Goal: Task Accomplishment & Management: Use online tool/utility

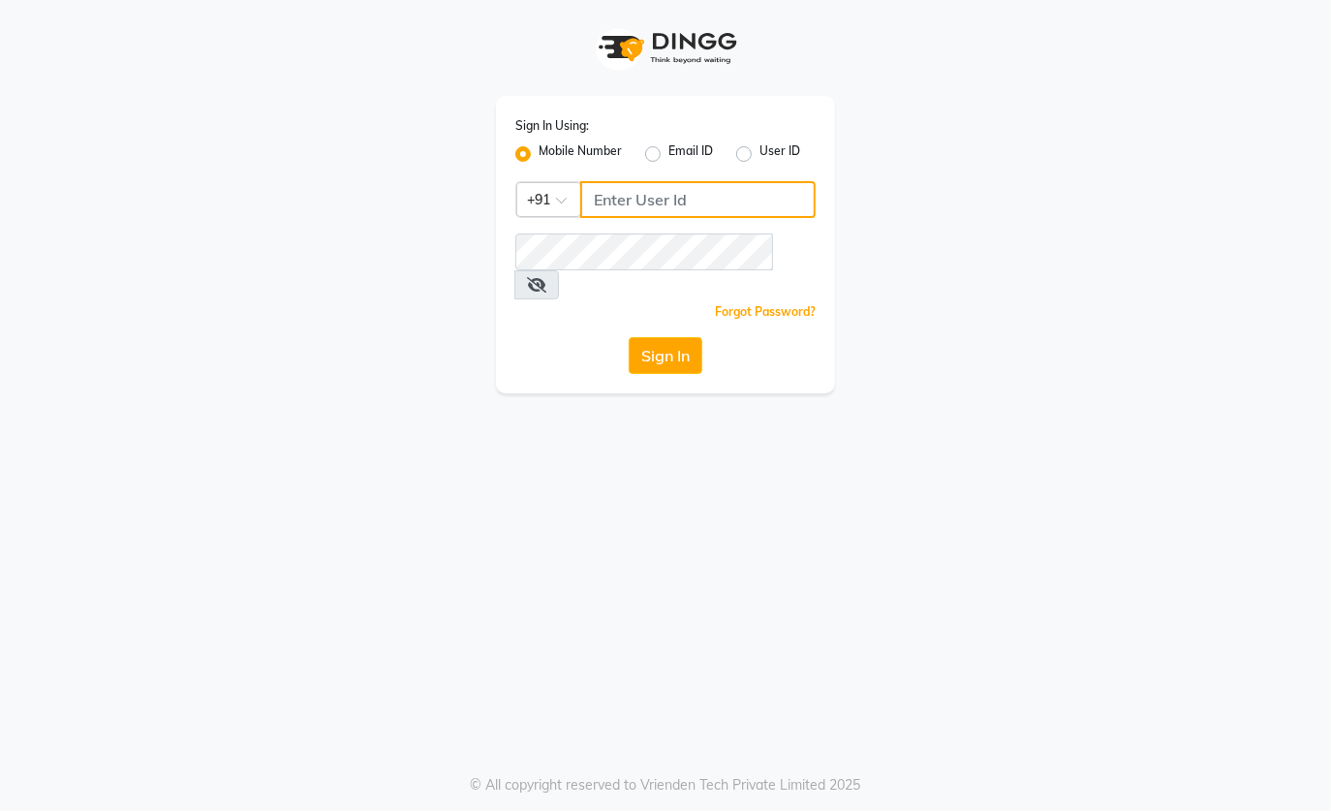
click at [648, 193] on input "Username" at bounding box center [697, 199] width 235 height 37
type input "9820855876"
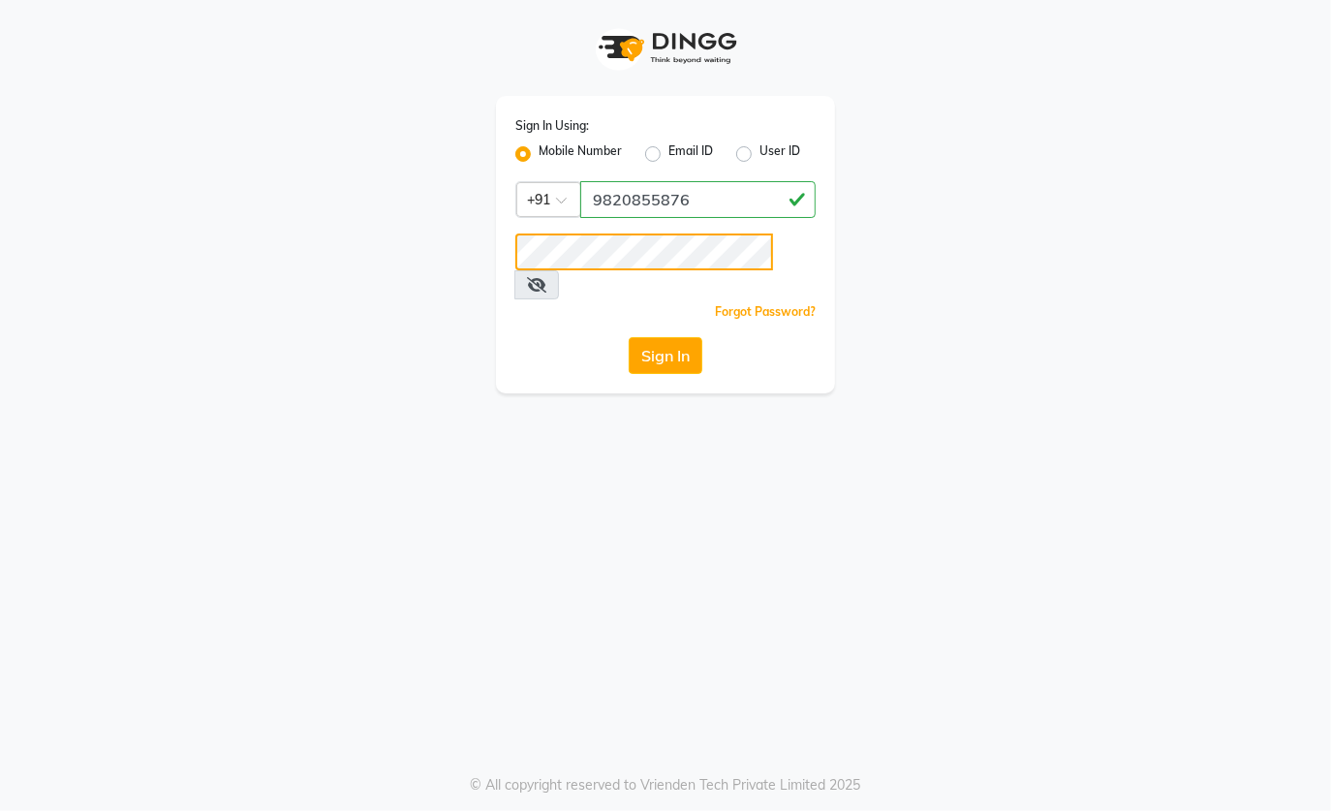
click at [629, 337] on button "Sign In" at bounding box center [666, 355] width 74 height 37
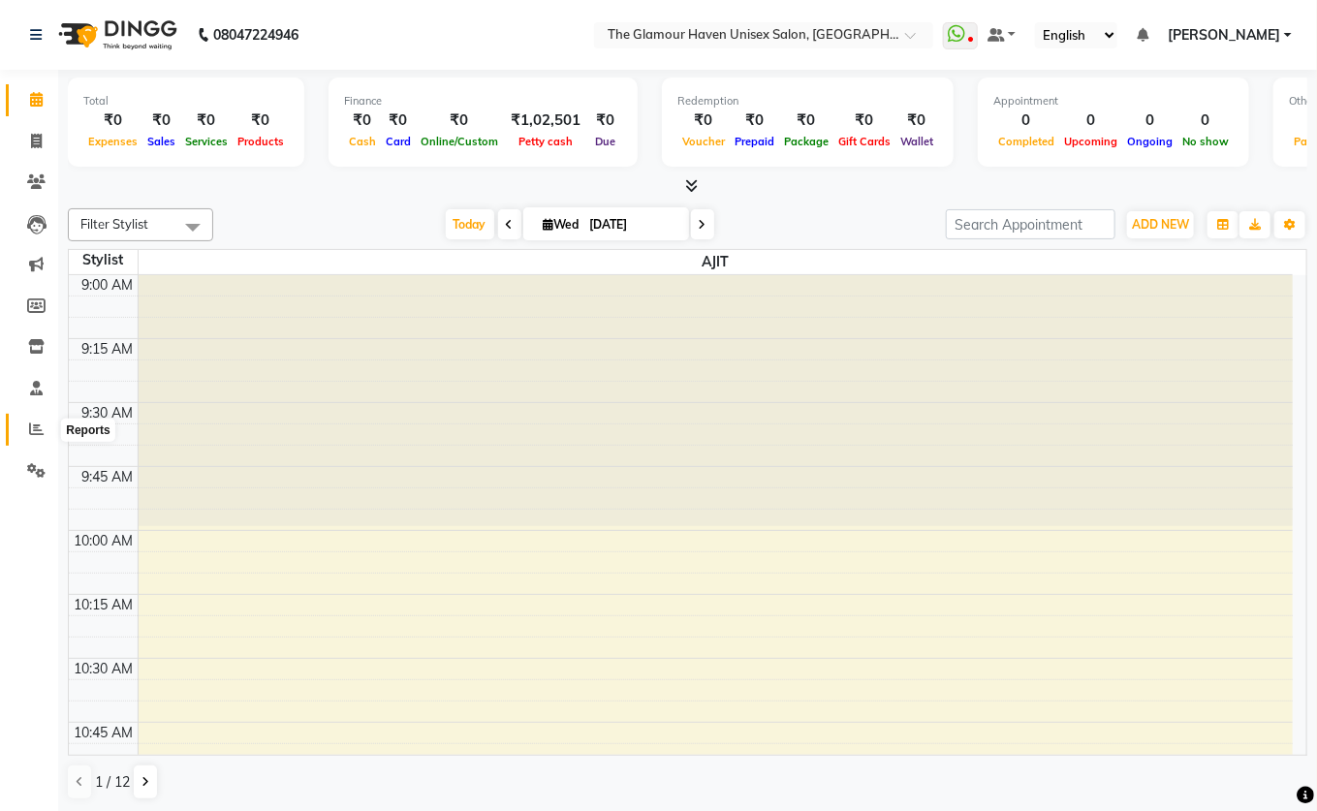
click at [33, 429] on icon at bounding box center [36, 428] width 15 height 15
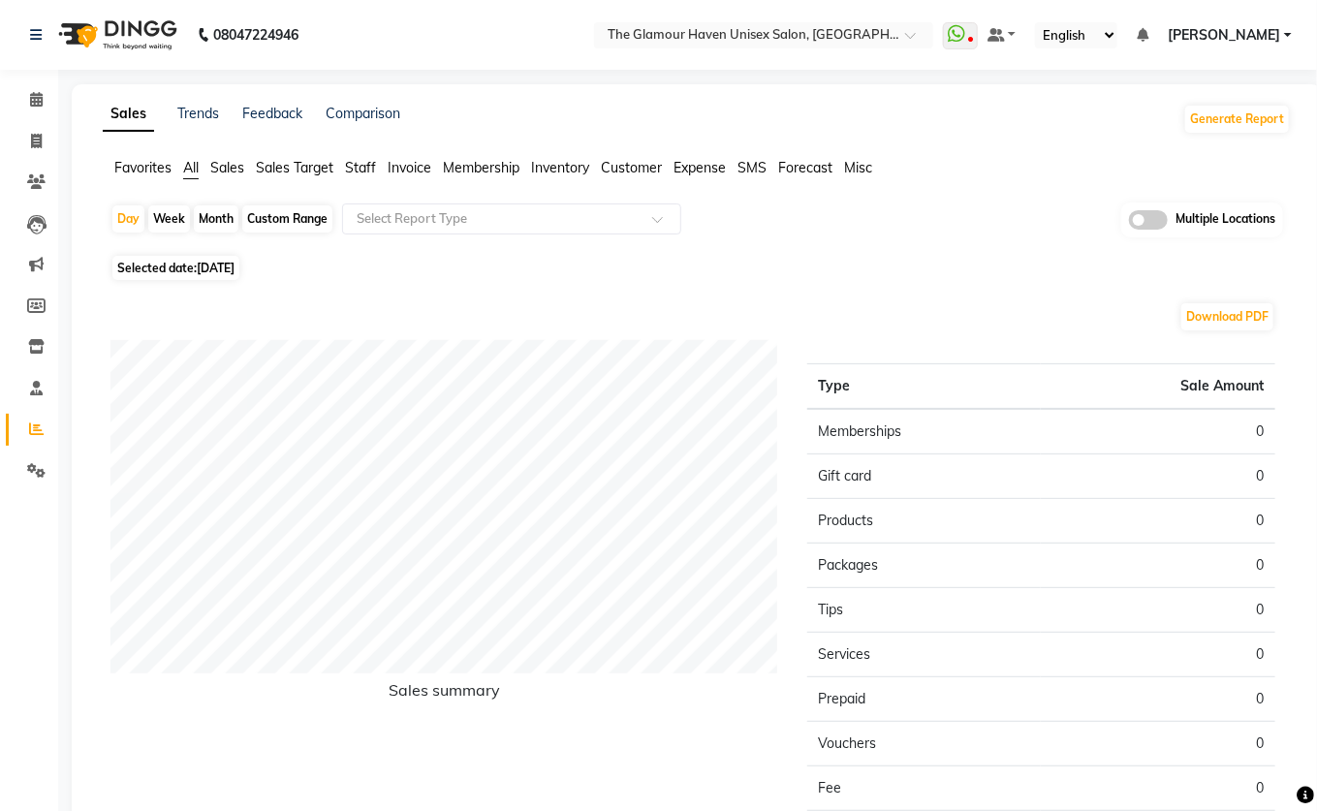
click at [208, 218] on div "Month" at bounding box center [216, 218] width 45 height 27
select select "9"
select select "2025"
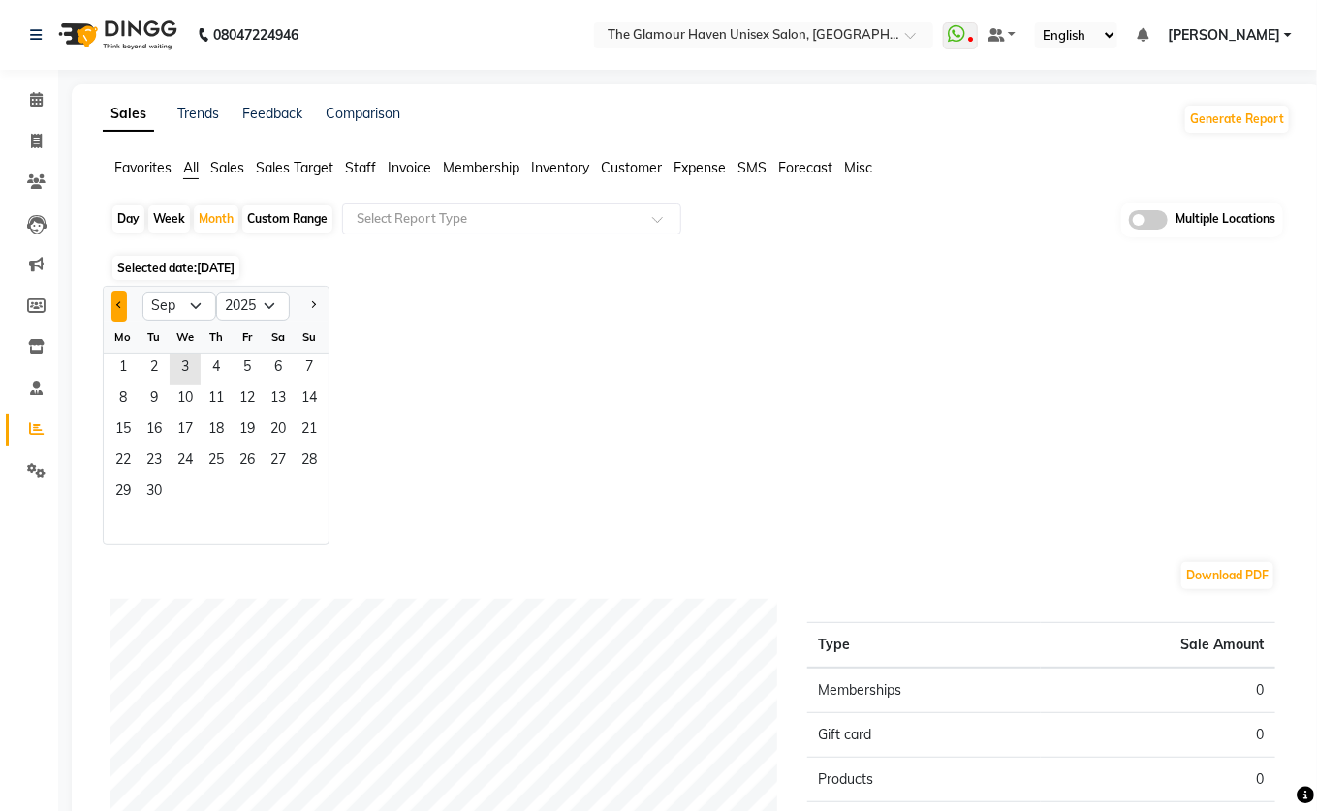
click at [111, 296] on button "Previous month" at bounding box center [119, 306] width 16 height 31
select select "8"
click at [256, 364] on span "1" at bounding box center [247, 369] width 31 height 31
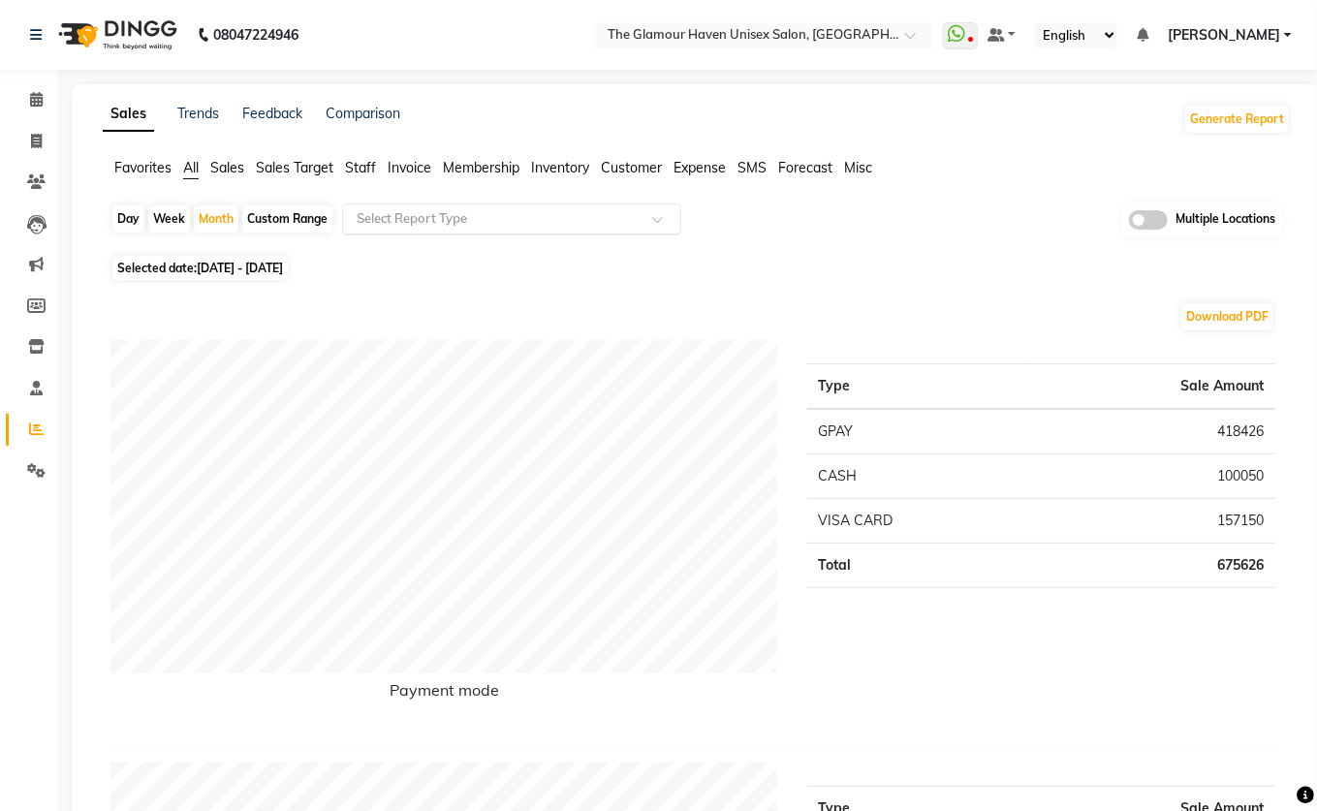
click at [654, 219] on span at bounding box center [664, 224] width 24 height 19
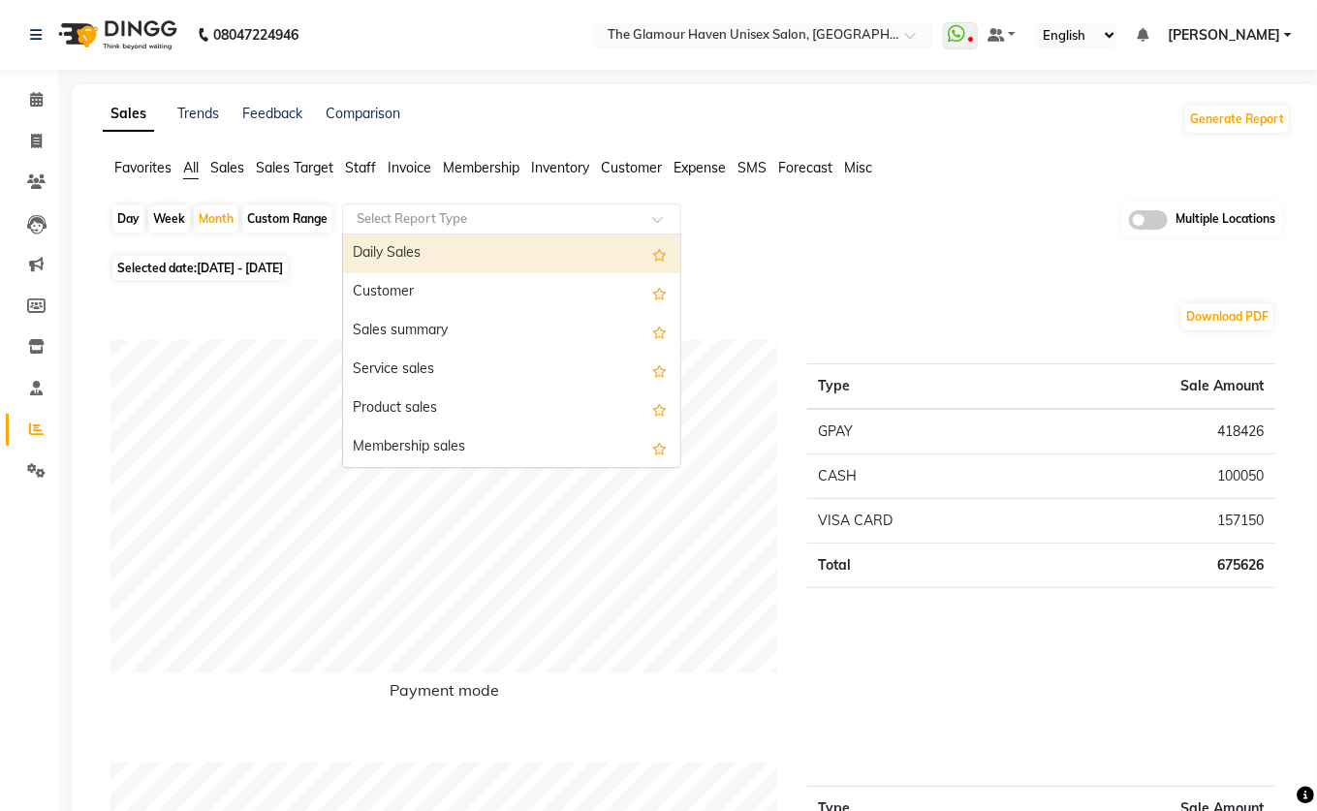
click at [448, 247] on div "Daily Sales" at bounding box center [511, 253] width 337 height 39
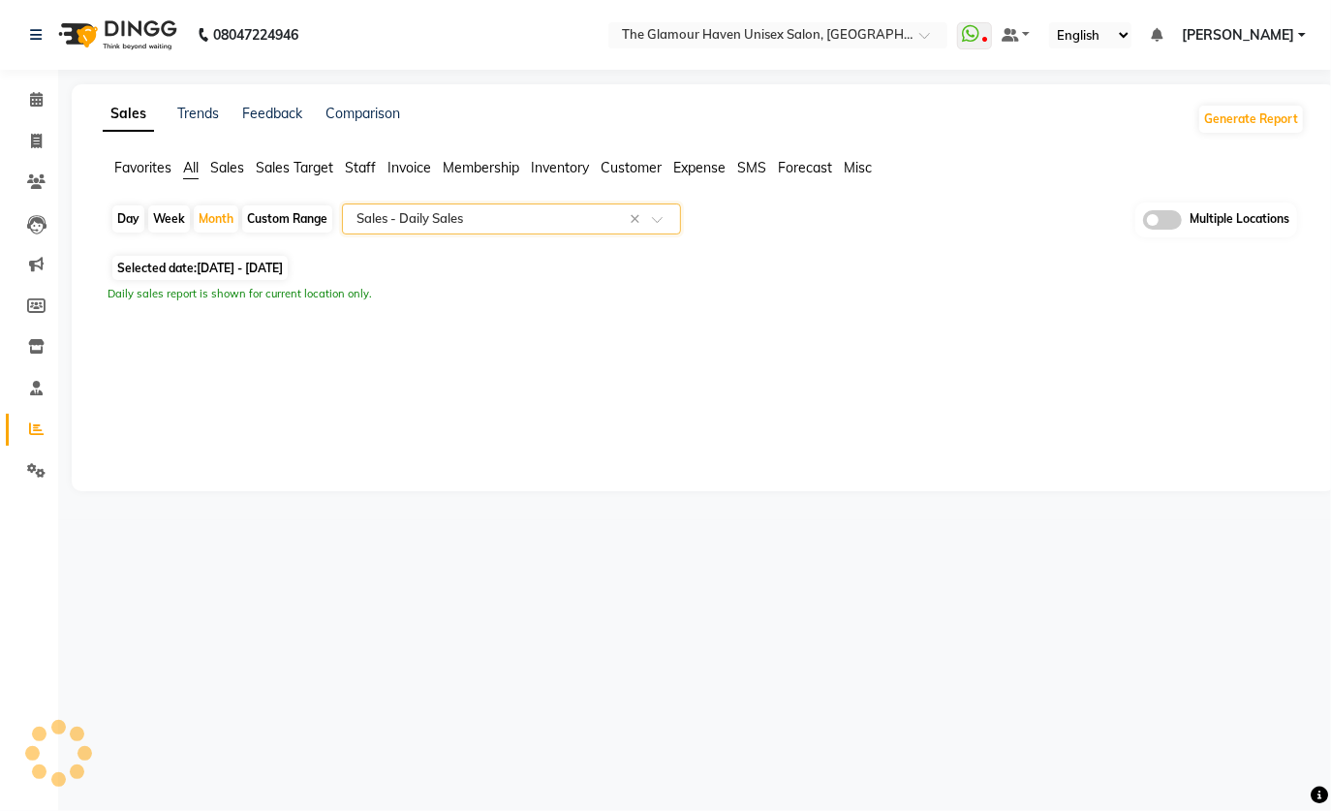
select select "full_report"
select select "csv"
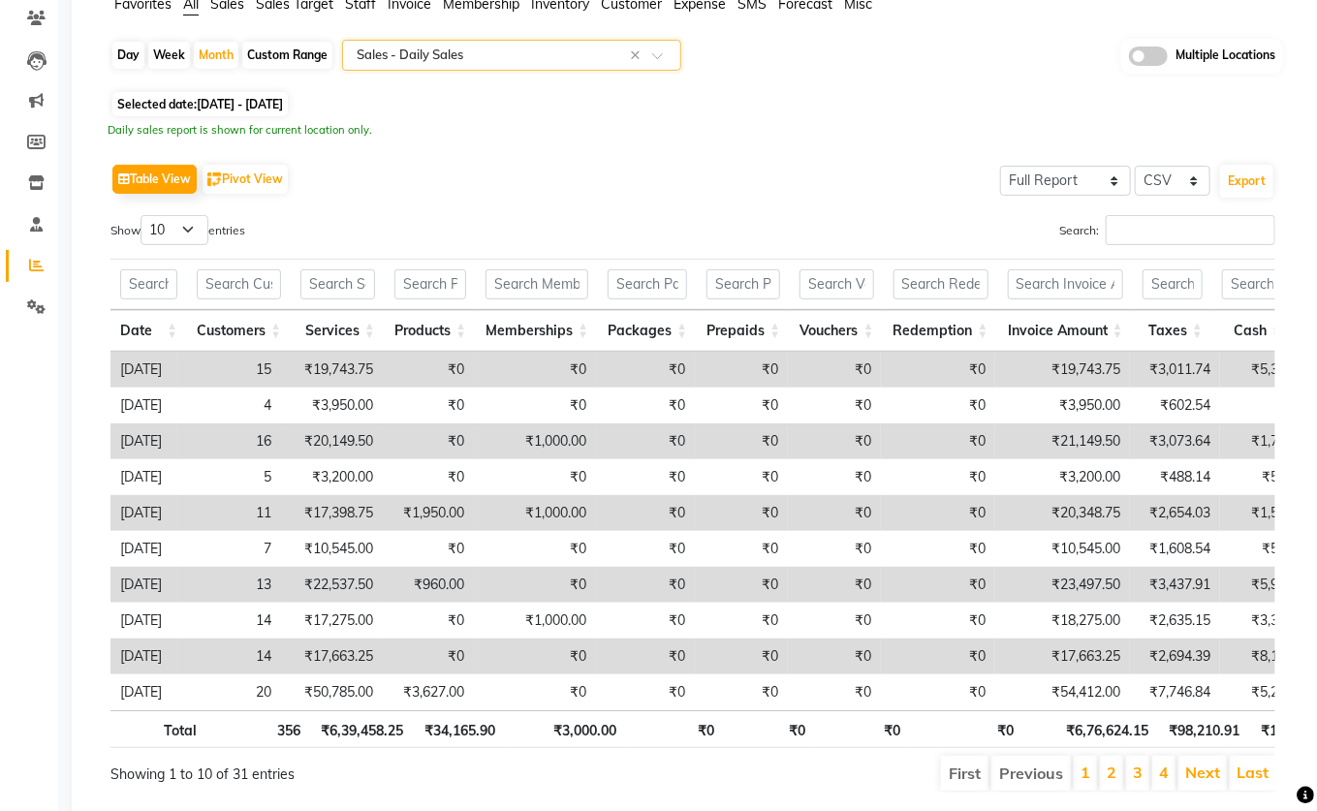
scroll to position [233, 0]
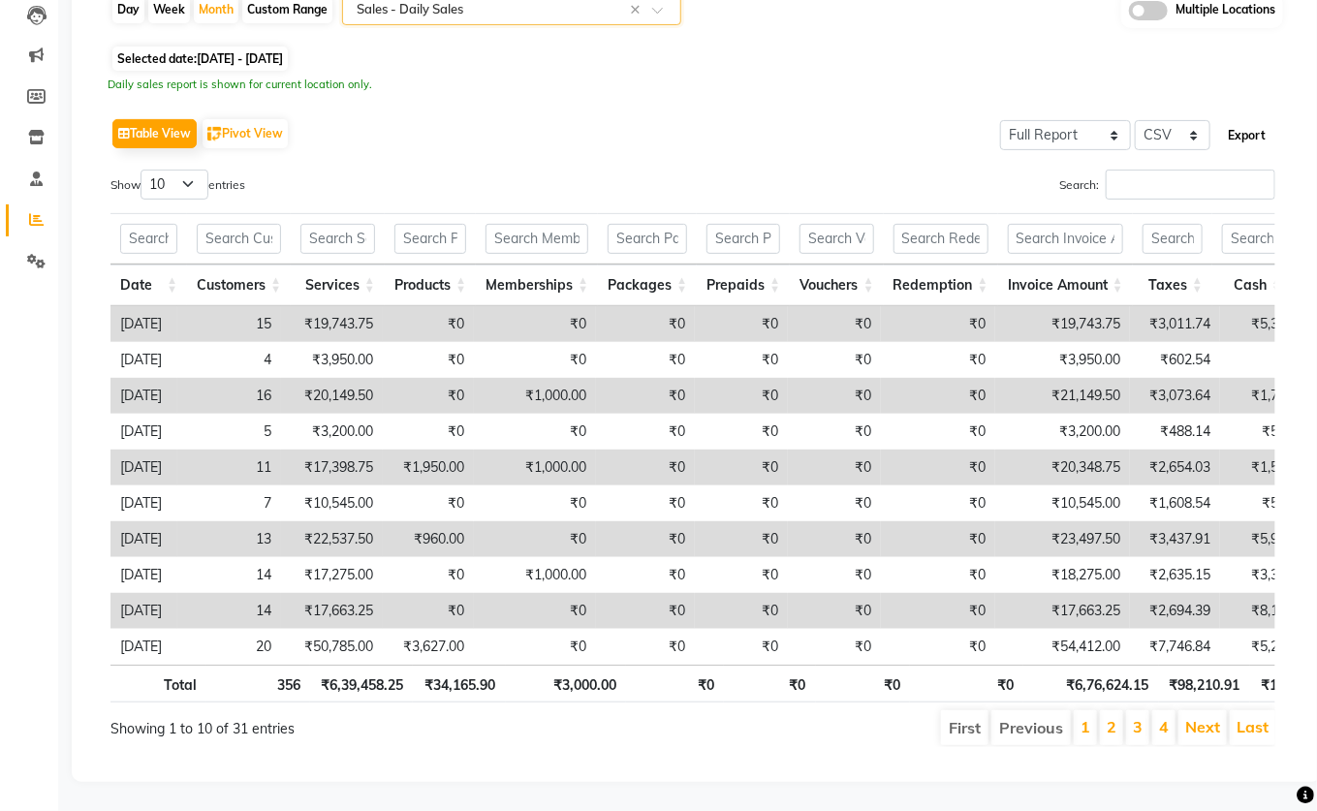
click at [1240, 119] on button "Export" at bounding box center [1246, 135] width 53 height 33
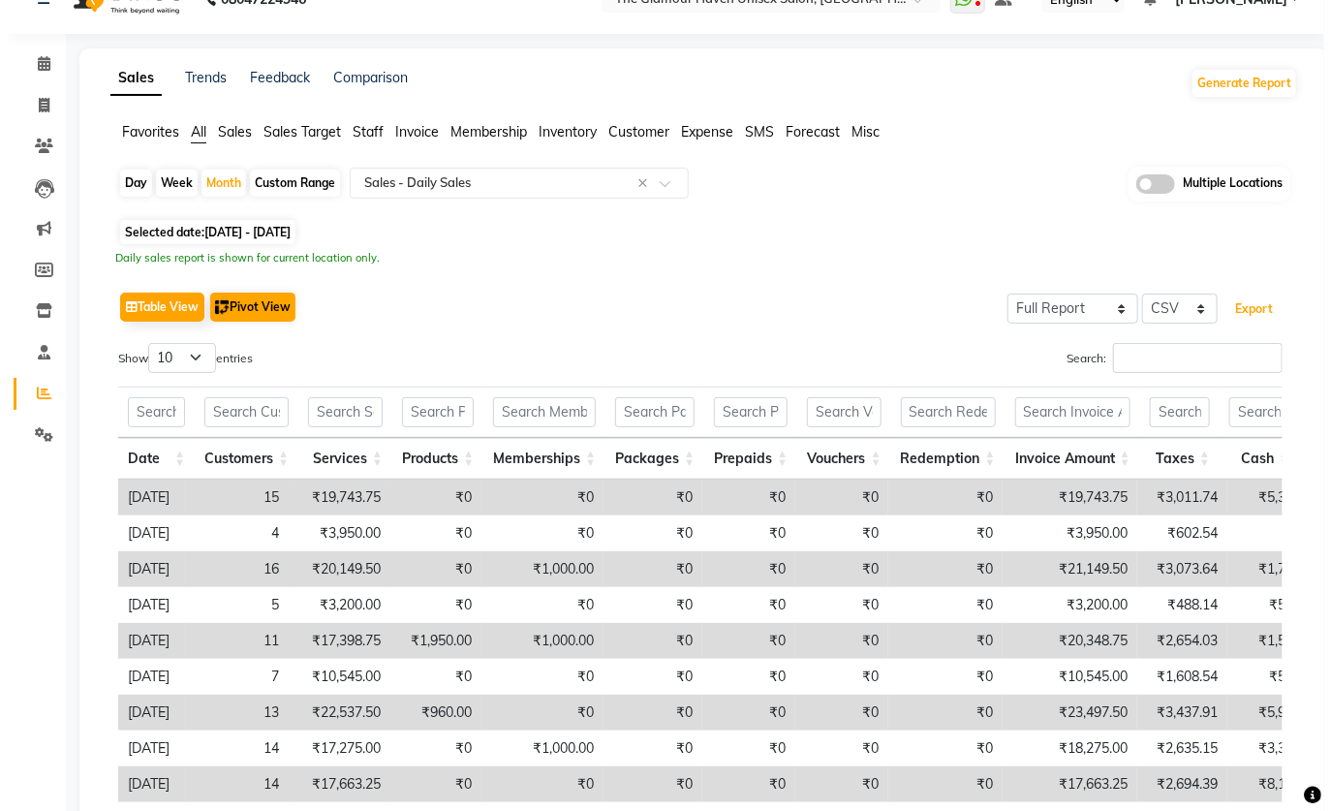
scroll to position [0, 0]
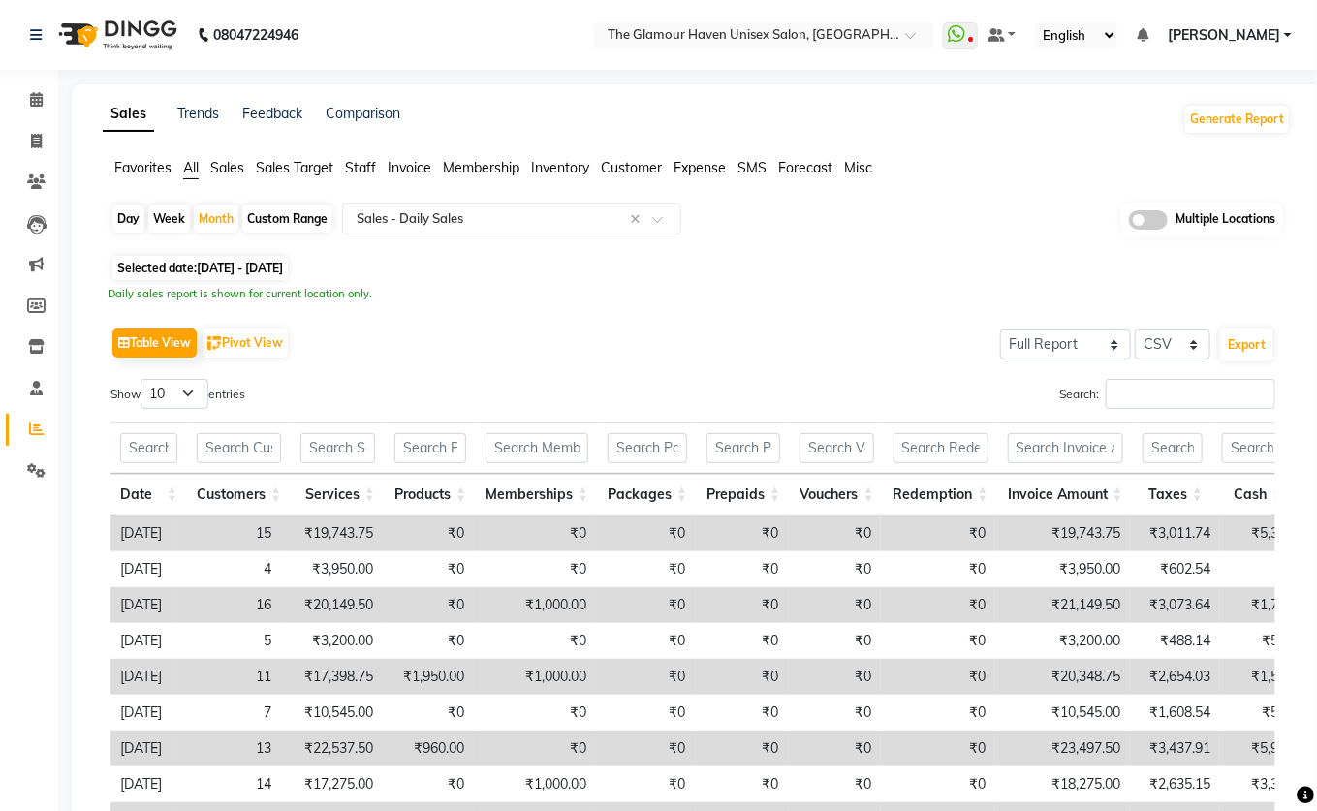
click at [125, 222] on div "Day" at bounding box center [128, 218] width 32 height 27
select select "8"
select select "2025"
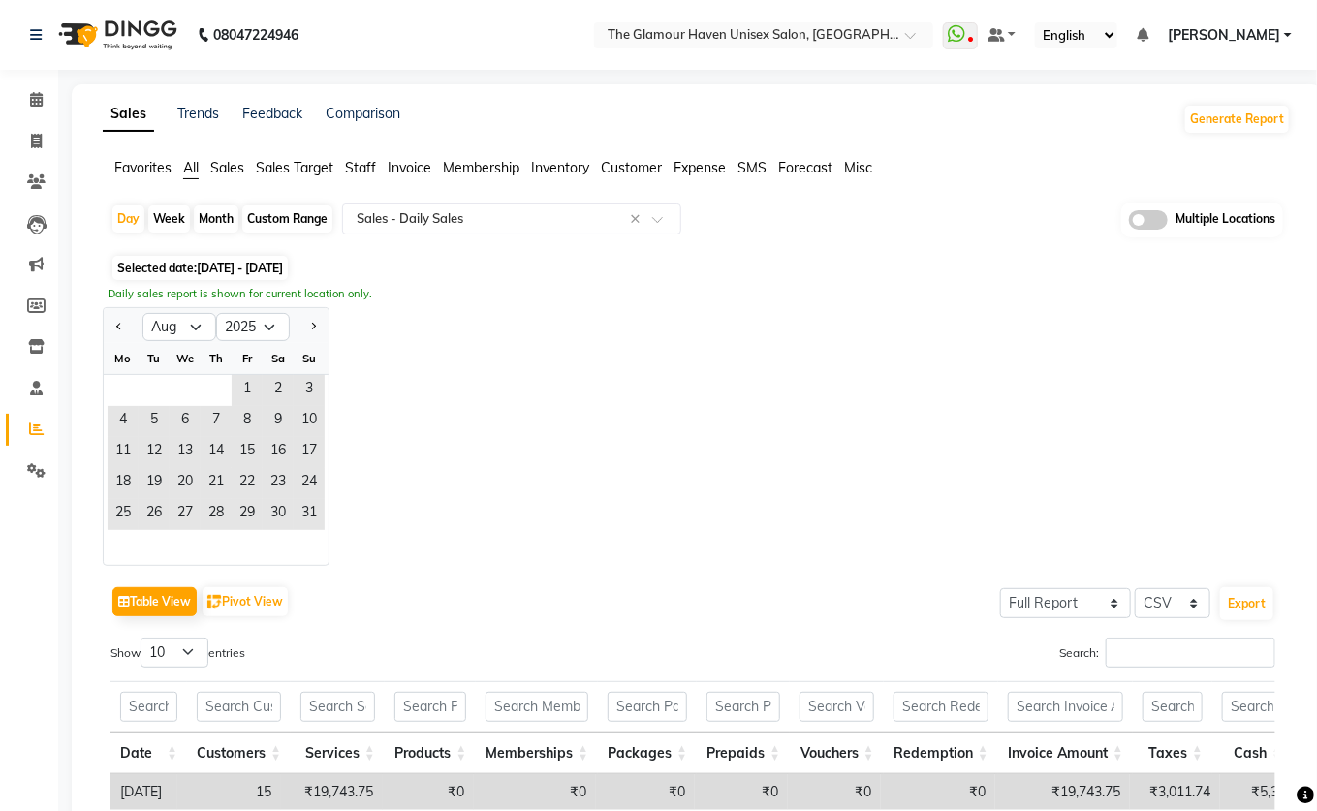
click at [203, 266] on span "[DATE] - [DATE]" at bounding box center [240, 268] width 86 height 15
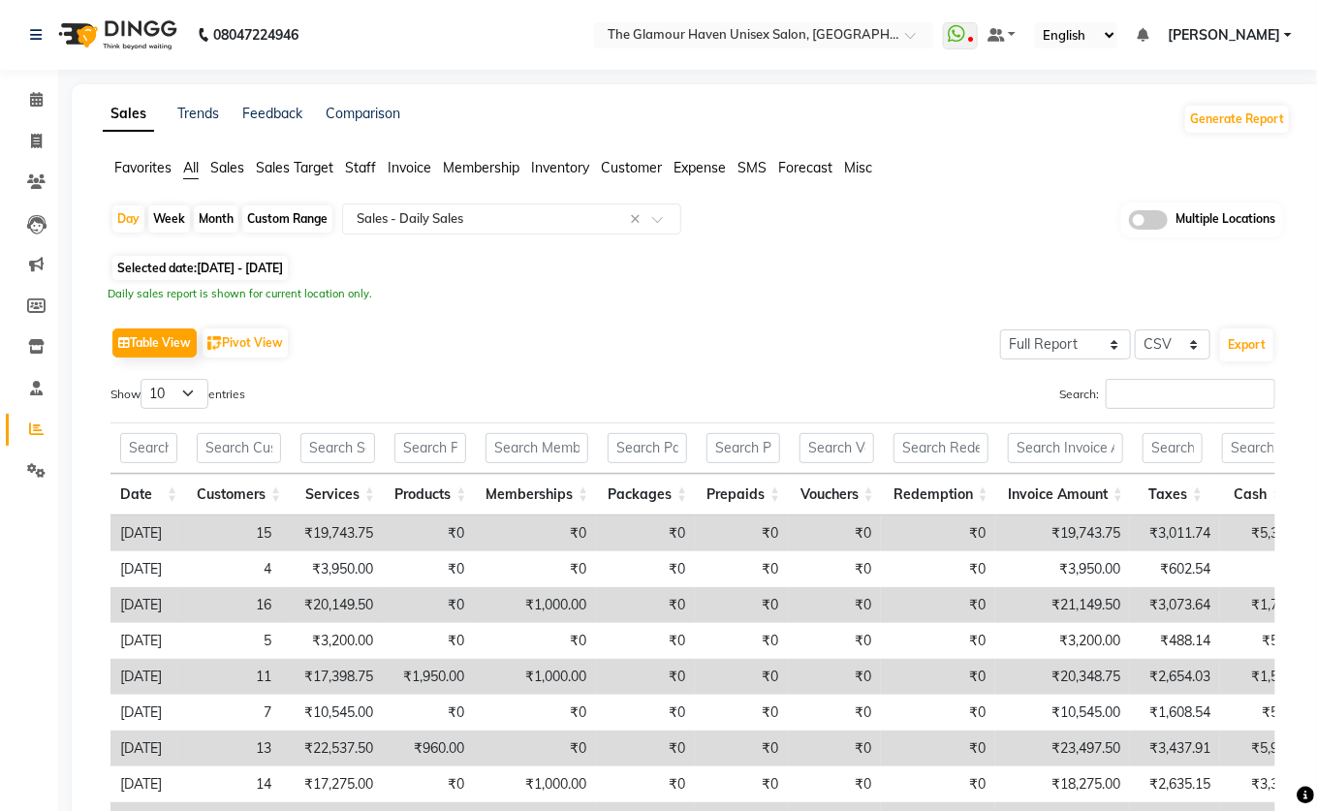
click at [270, 274] on span "[DATE] - [DATE]" at bounding box center [240, 268] width 86 height 15
select select "8"
select select "2025"
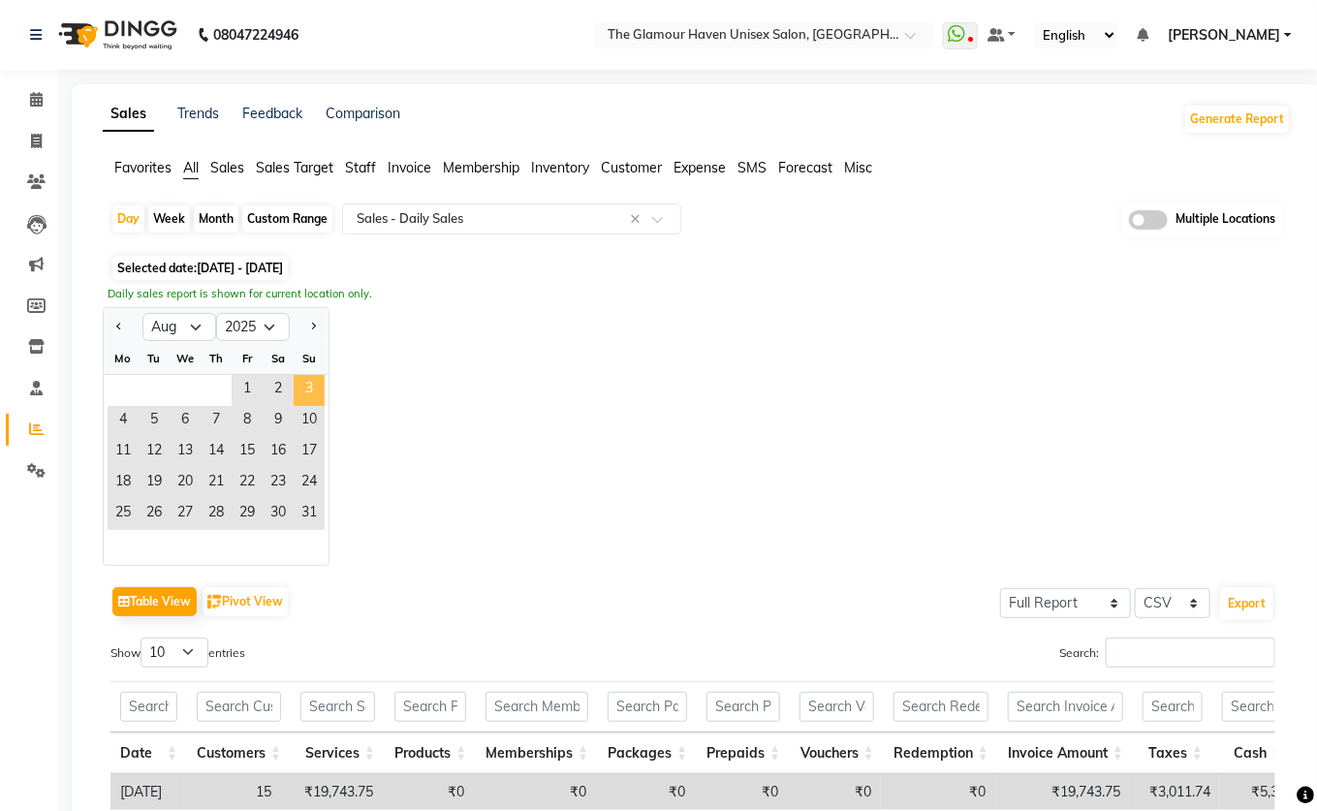
click at [309, 382] on span "3" at bounding box center [309, 390] width 31 height 31
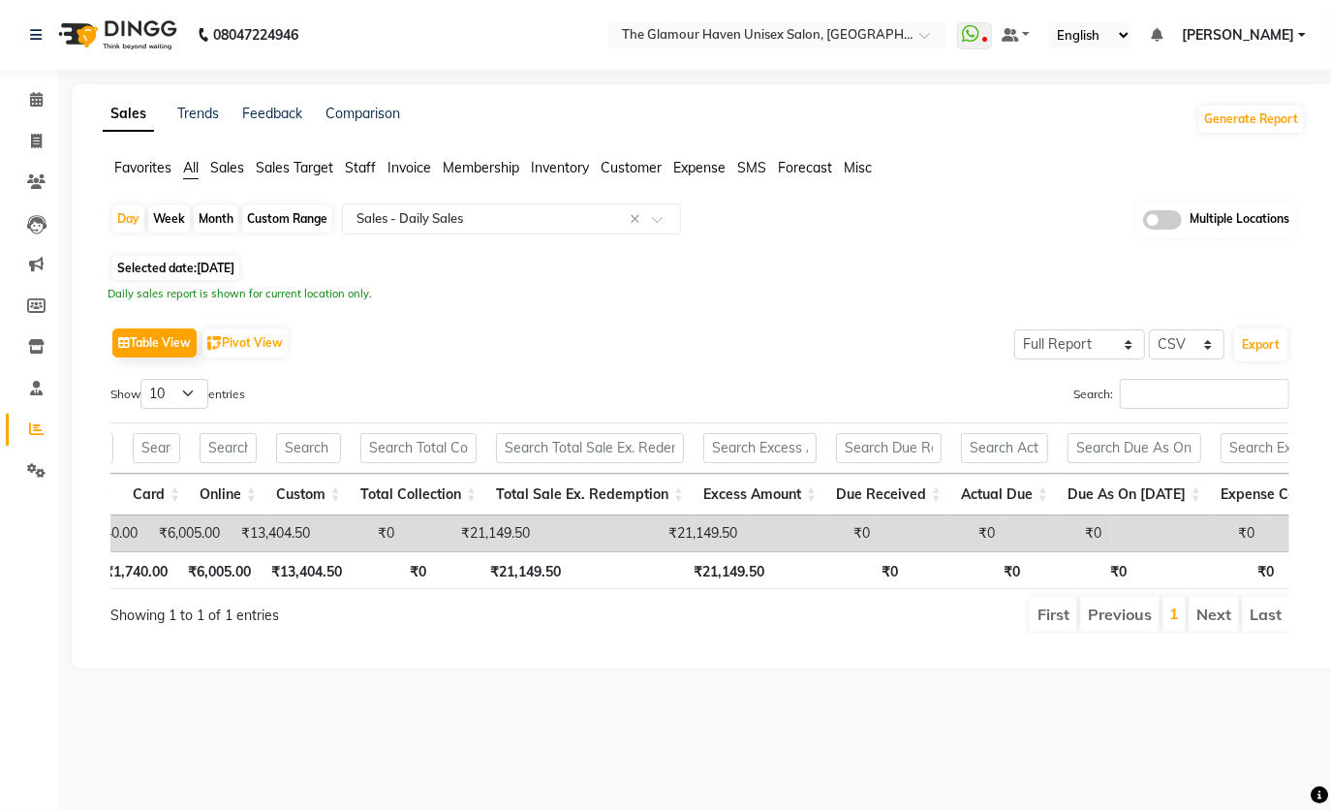
scroll to position [0, 1167]
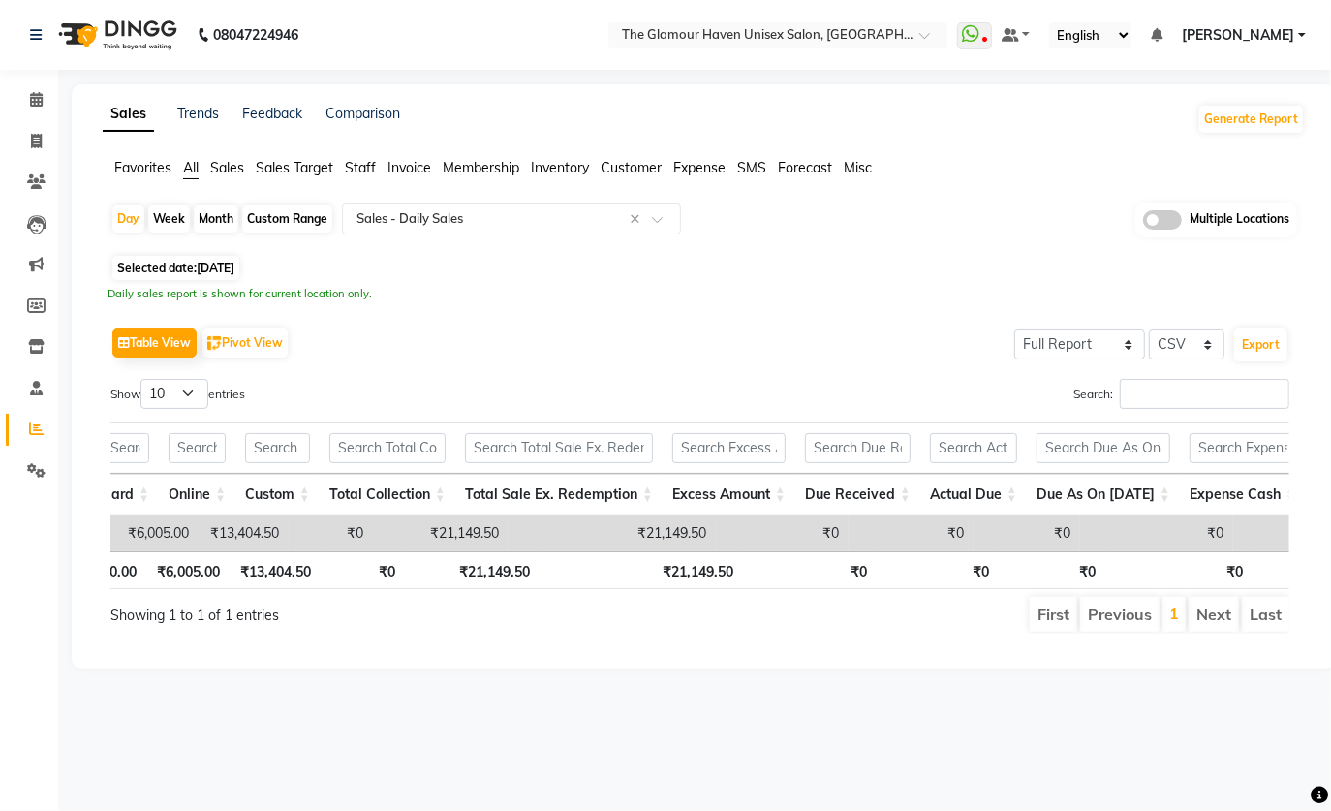
click at [216, 223] on div "Month" at bounding box center [216, 218] width 45 height 27
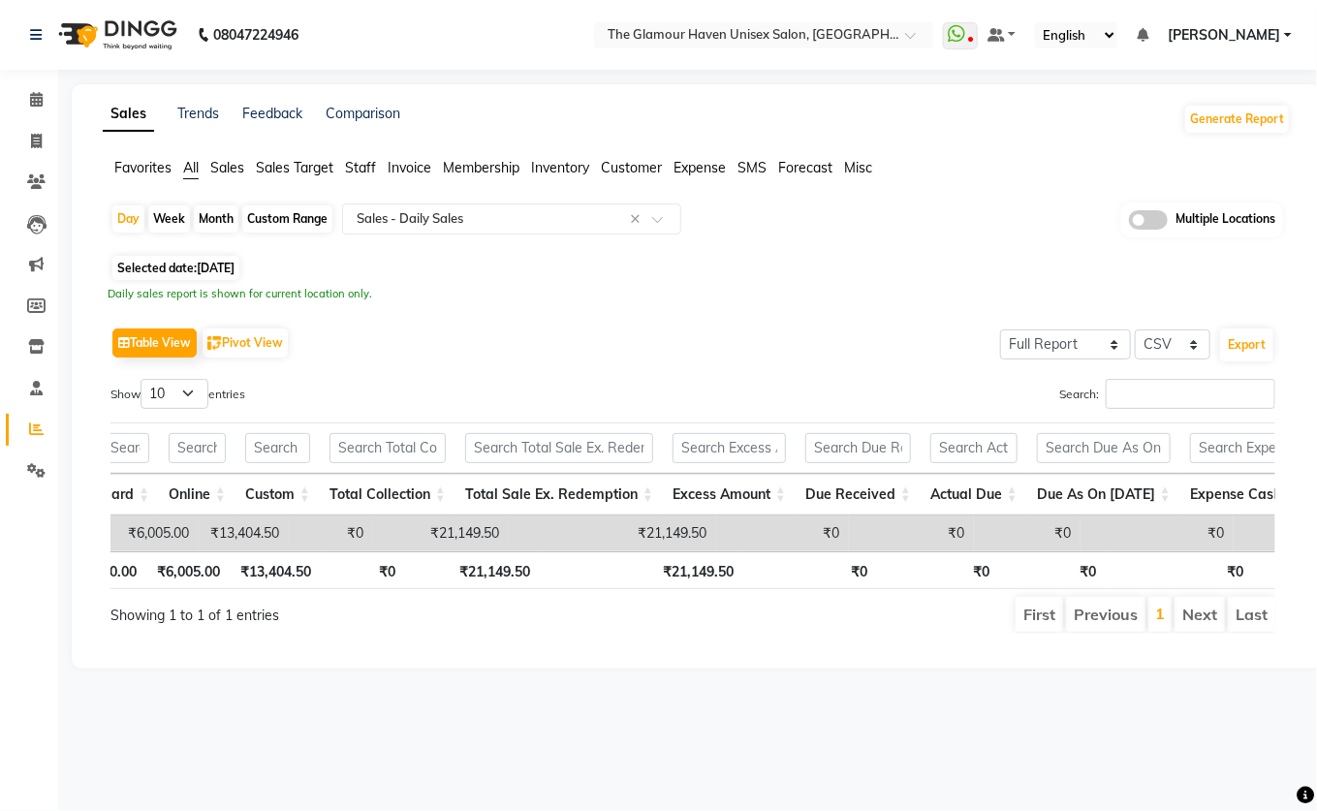
select select "8"
select select "2025"
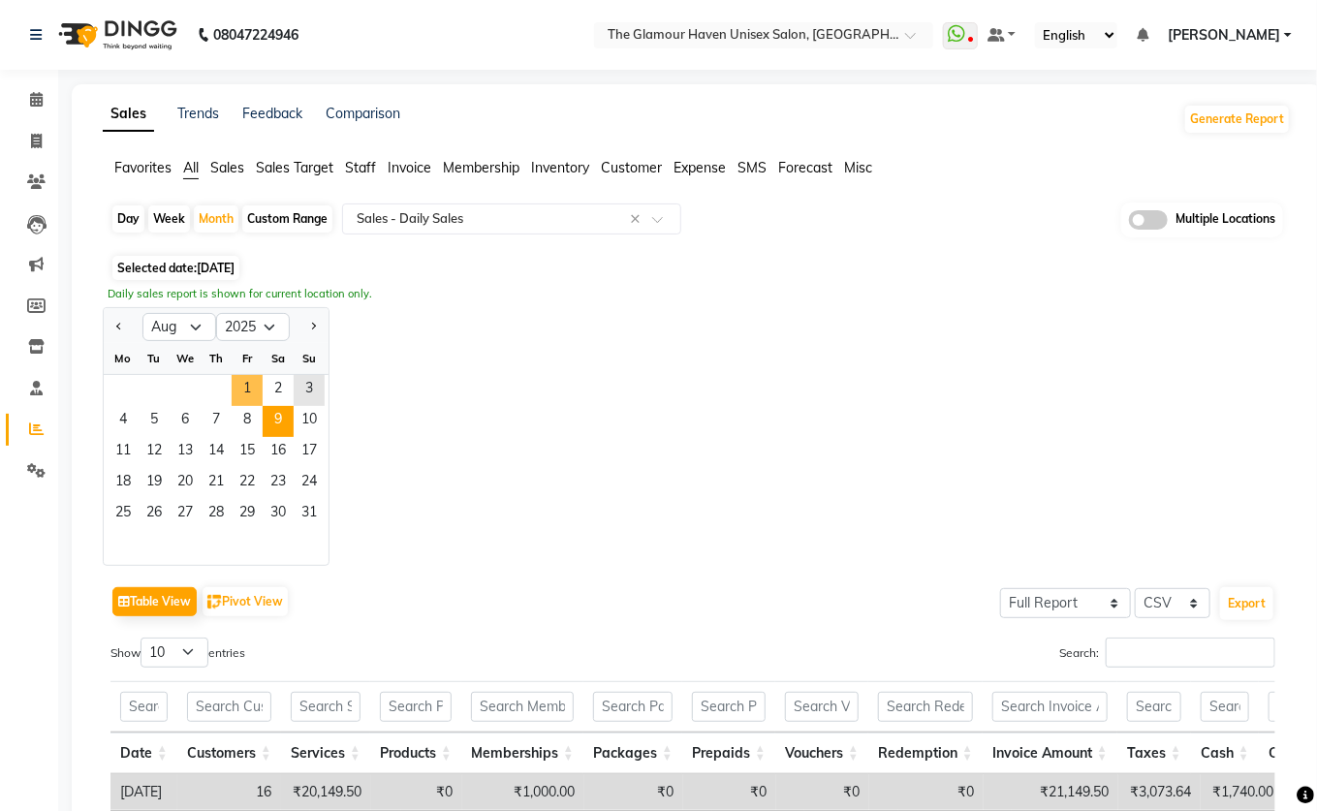
drag, startPoint x: 250, startPoint y: 389, endPoint x: 267, endPoint y: 415, distance: 31.4
click at [252, 390] on span "1" at bounding box center [247, 390] width 31 height 31
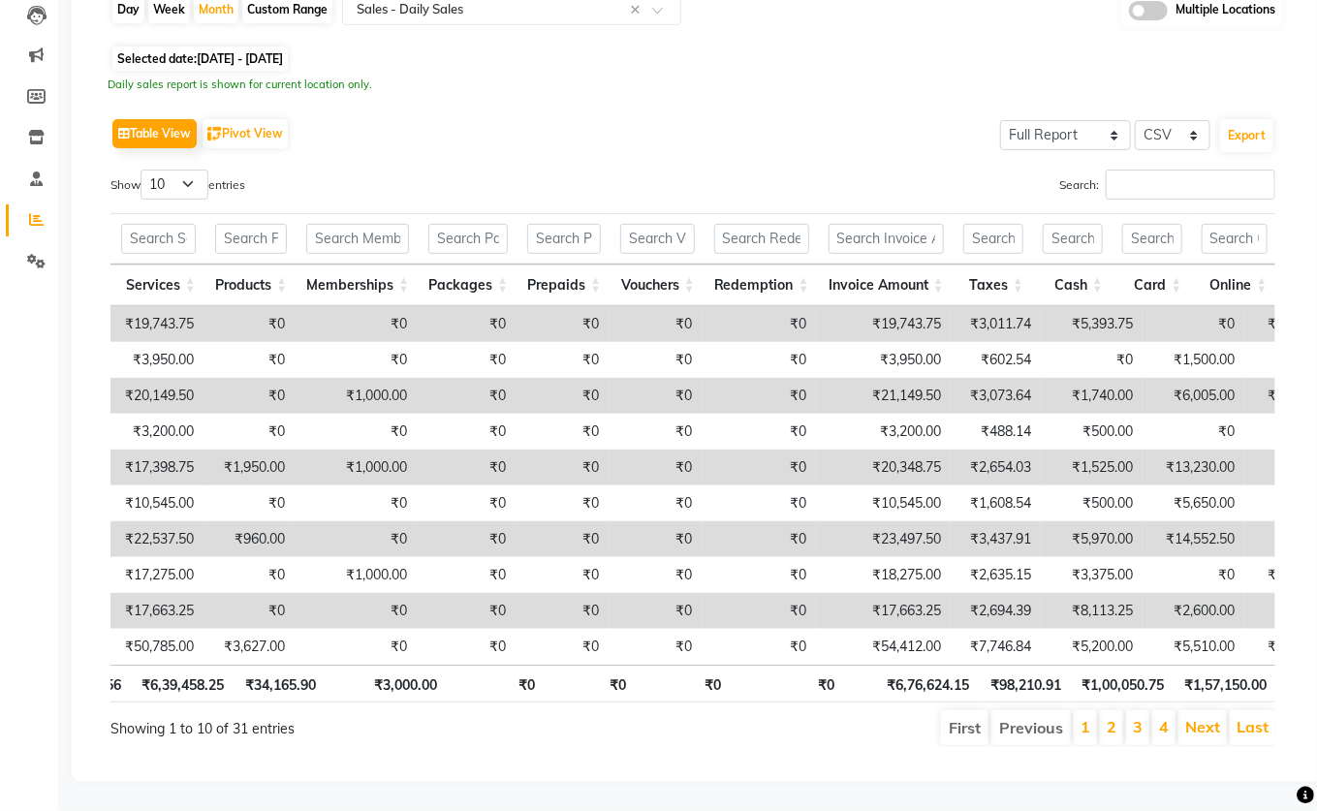
scroll to position [0, 0]
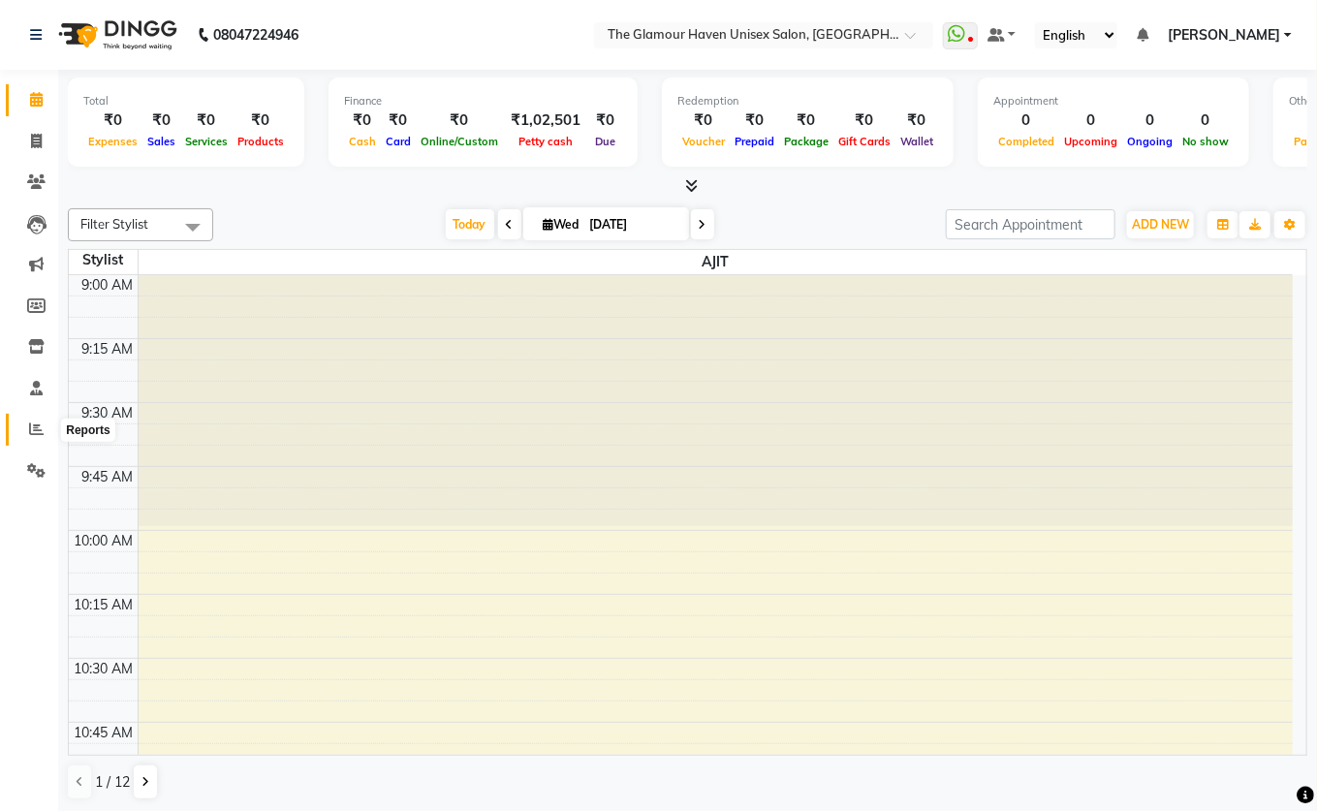
click at [41, 430] on icon at bounding box center [36, 428] width 15 height 15
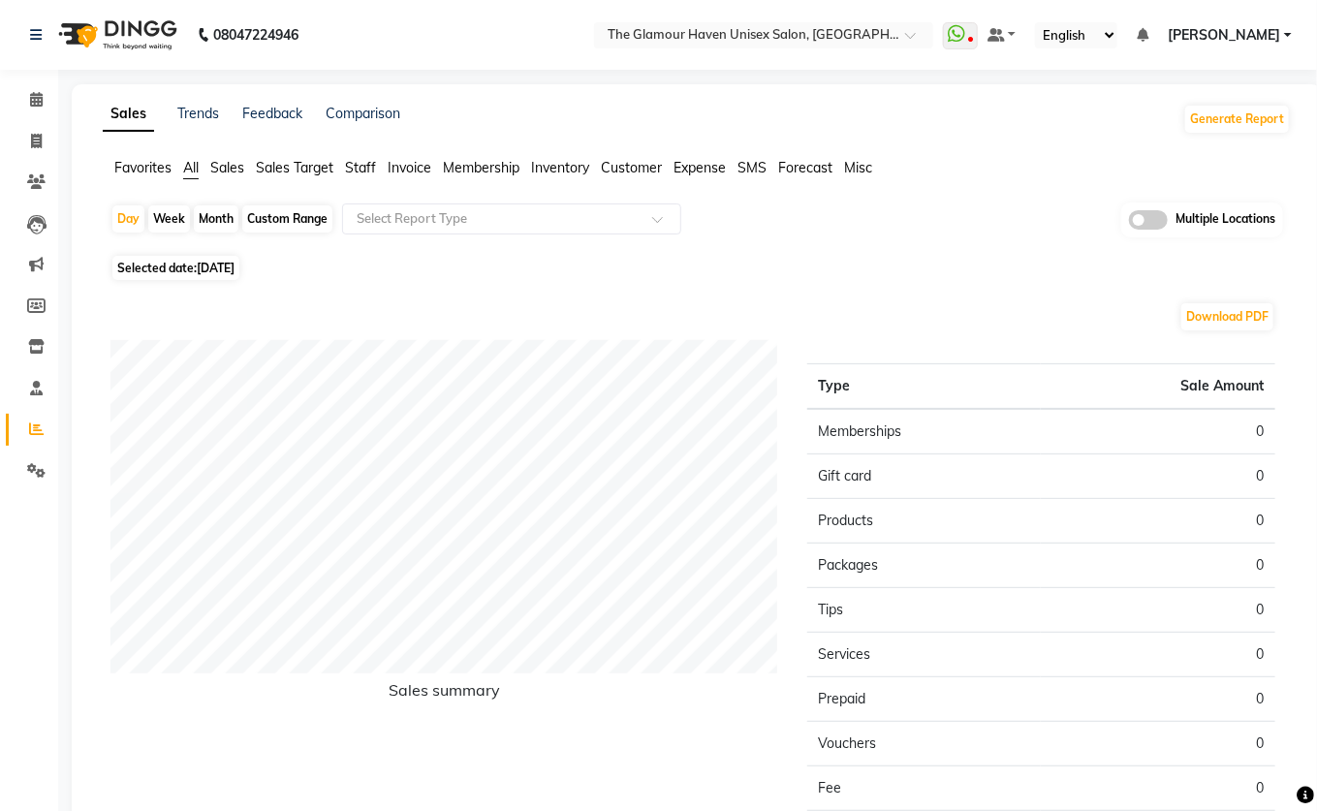
click at [210, 220] on div "Month" at bounding box center [216, 218] width 45 height 27
select select "9"
select select "2025"
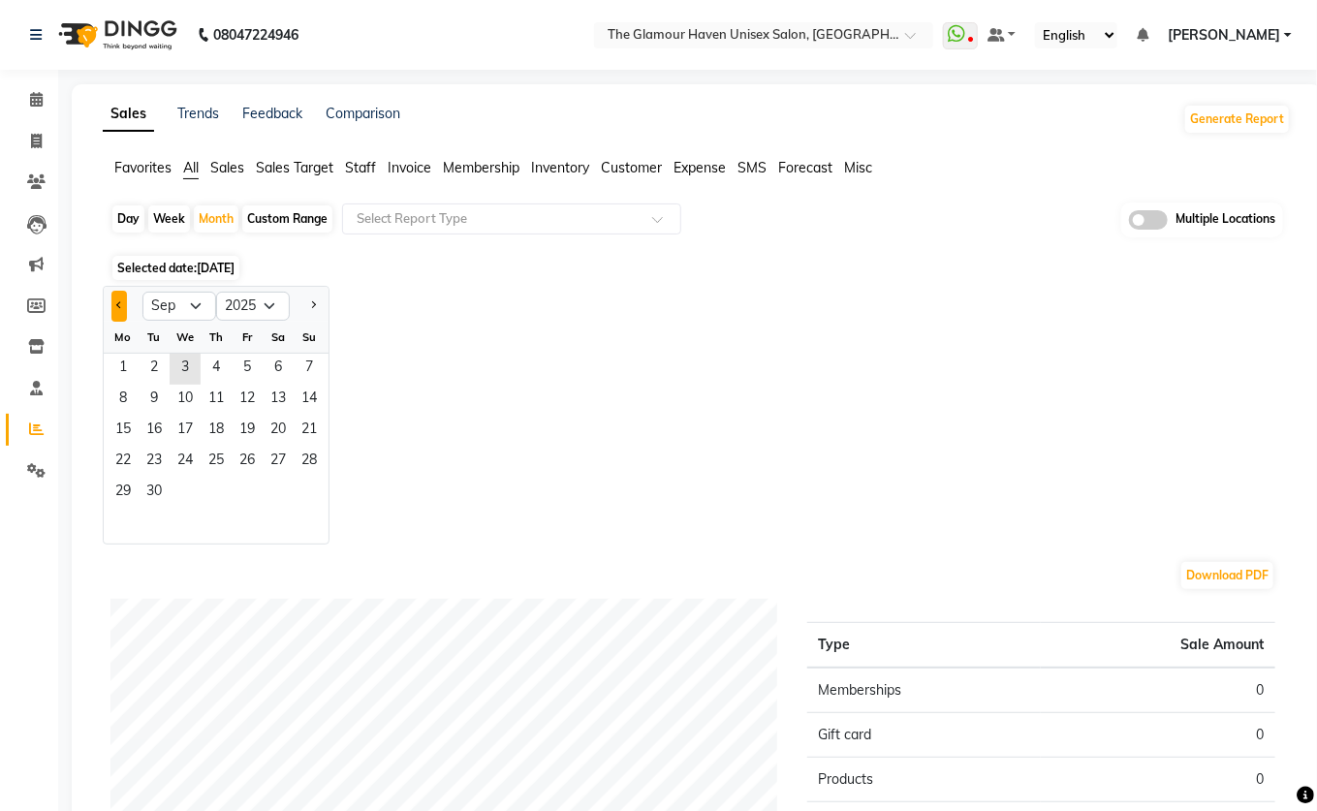
click at [122, 305] on button "Previous month" at bounding box center [119, 306] width 16 height 31
select select "8"
click at [240, 369] on span "1" at bounding box center [247, 369] width 31 height 31
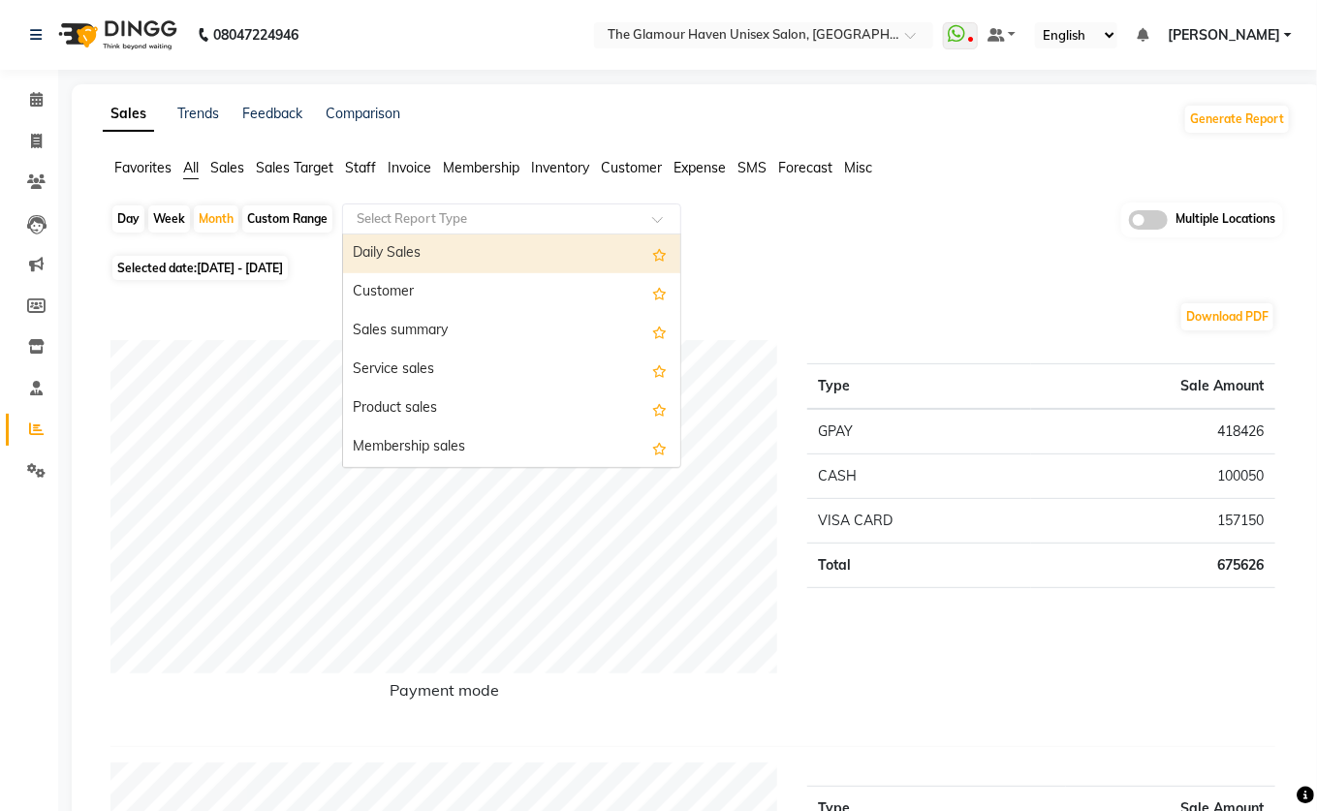
click at [669, 217] on span at bounding box center [664, 224] width 24 height 19
click at [463, 252] on div "Daily Sales" at bounding box center [511, 253] width 337 height 39
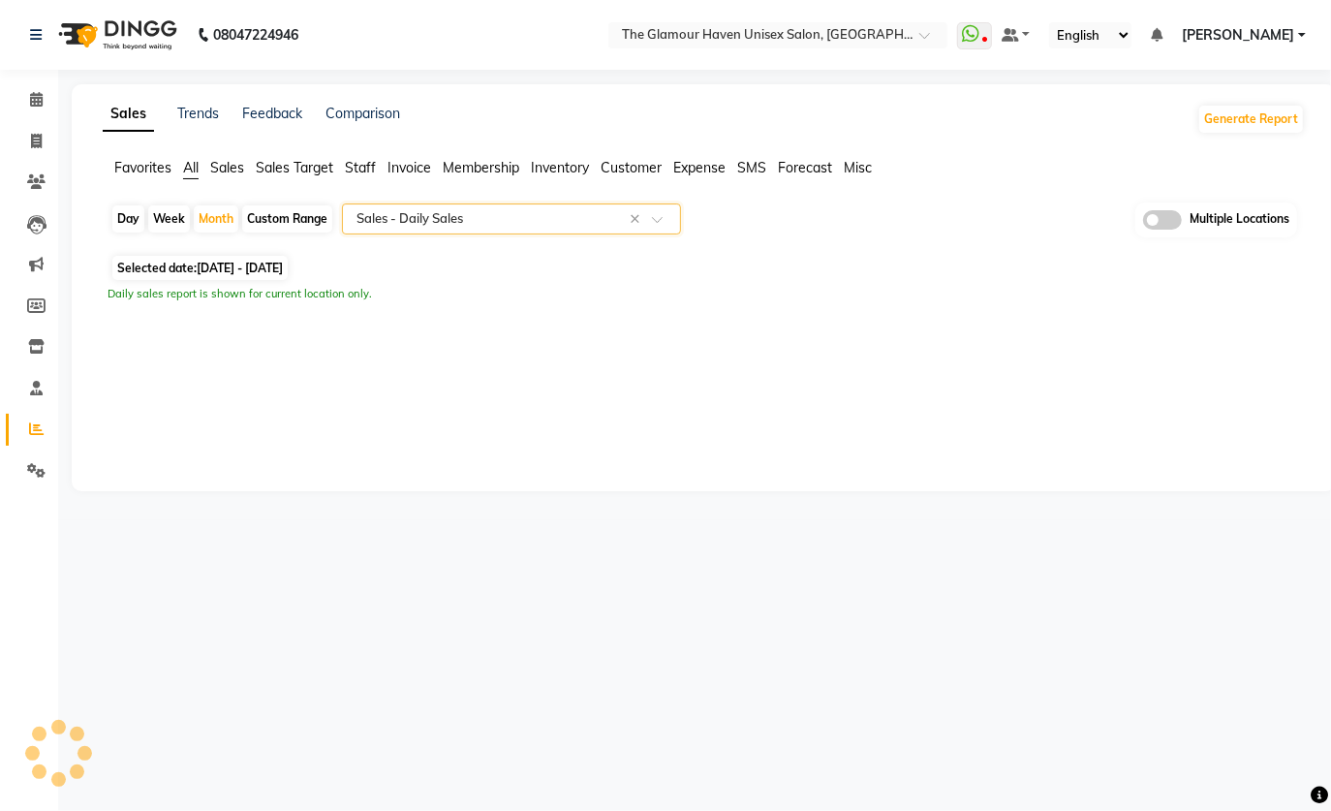
select select "full_report"
select select "csv"
